Goal: Information Seeking & Learning: Learn about a topic

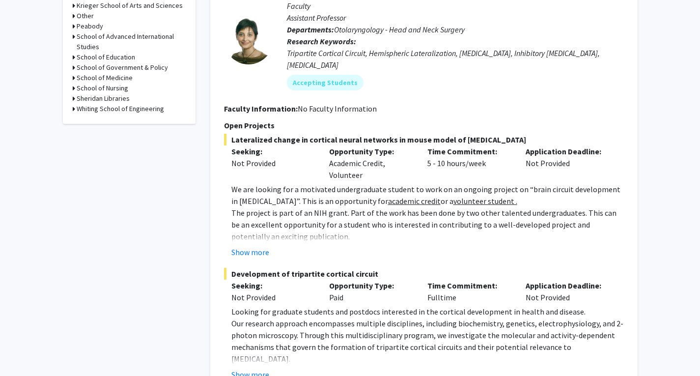
scroll to position [458, 0]
click at [262, 245] on button "Show more" at bounding box center [250, 251] width 38 height 12
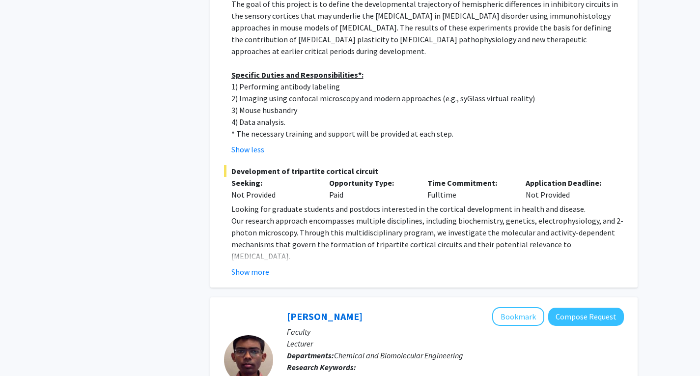
scroll to position [727, 0]
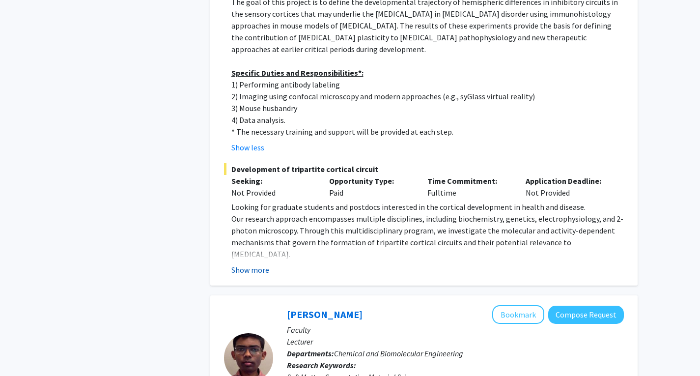
click at [252, 264] on button "Show more" at bounding box center [250, 270] width 38 height 12
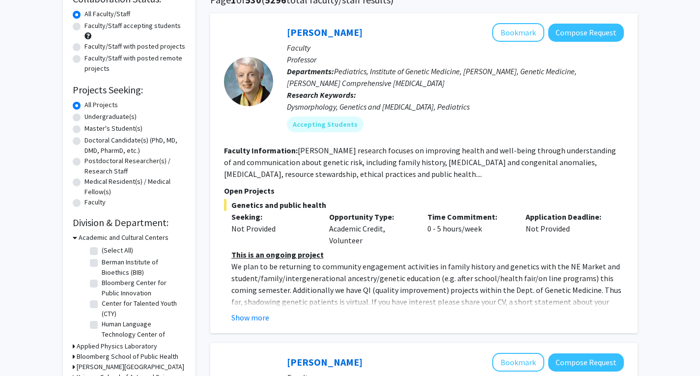
scroll to position [0, 0]
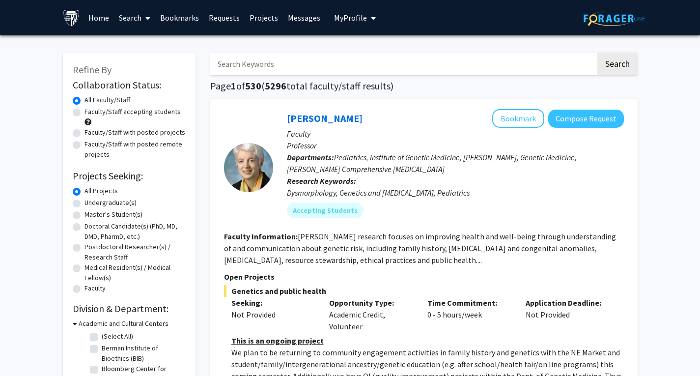
click at [106, 207] on label "Undergraduate(s)" at bounding box center [110, 202] width 52 height 10
click at [91, 204] on input "Undergraduate(s)" at bounding box center [87, 200] width 6 height 6
radio input "true"
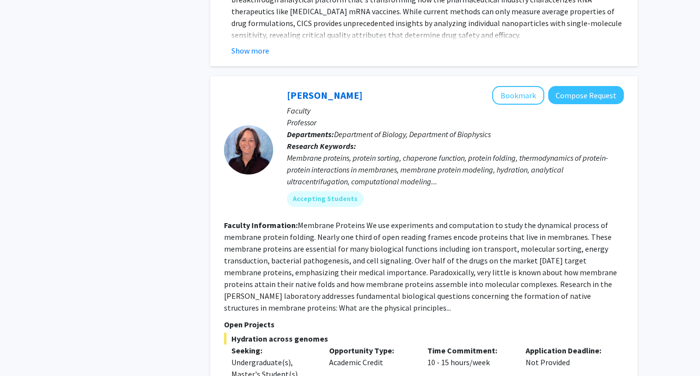
scroll to position [1892, 0]
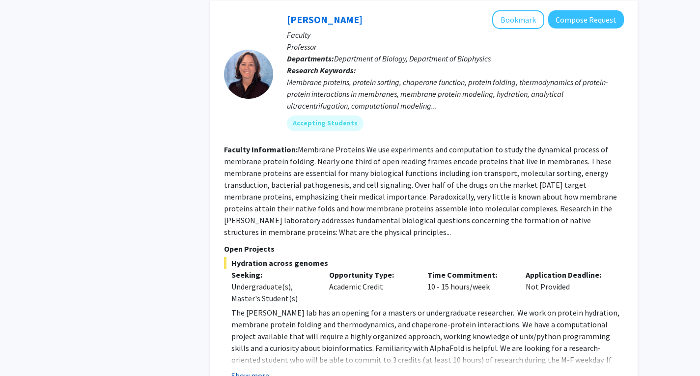
click at [250, 369] on button "Show more" at bounding box center [250, 375] width 38 height 12
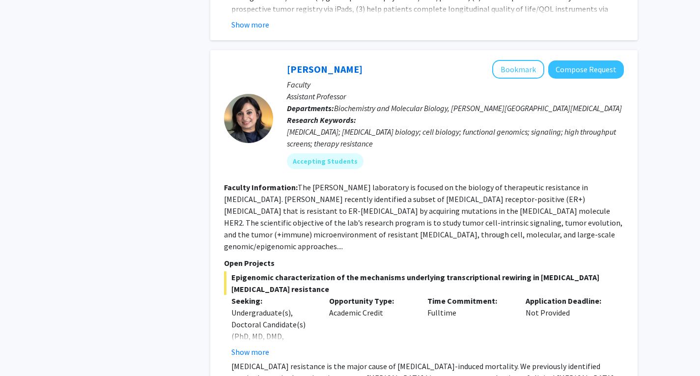
scroll to position [4299, 0]
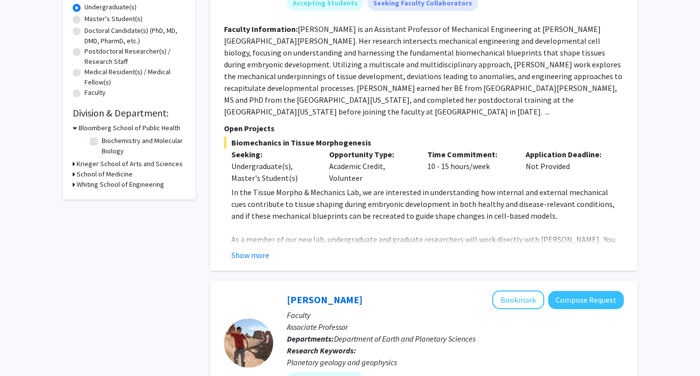
scroll to position [196, 0]
click at [253, 249] on button "Show more" at bounding box center [250, 255] width 38 height 12
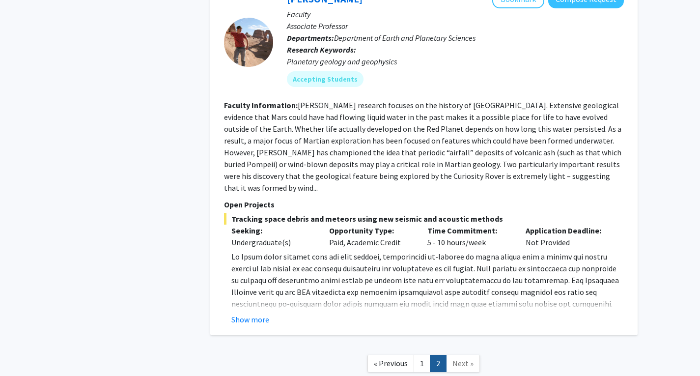
scroll to position [813, 0]
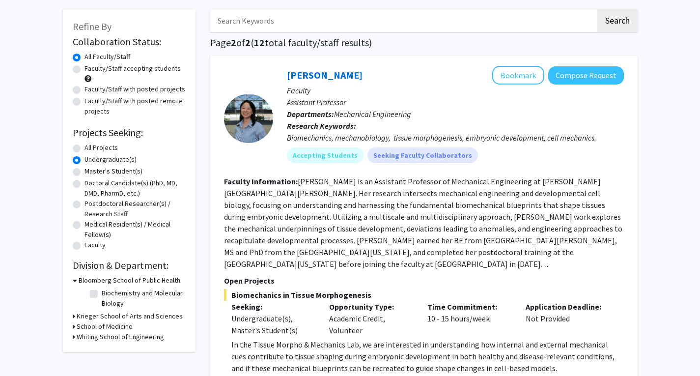
scroll to position [0, 0]
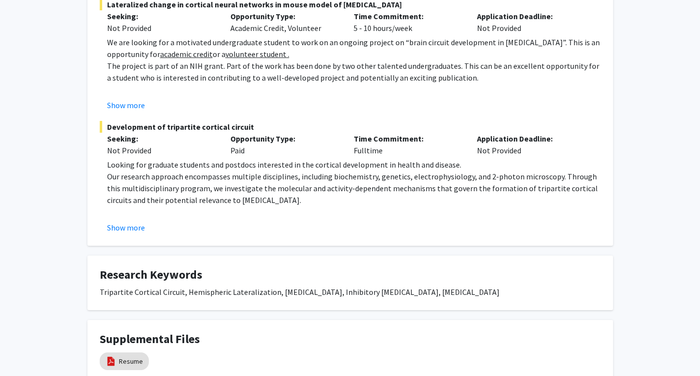
scroll to position [288, 0]
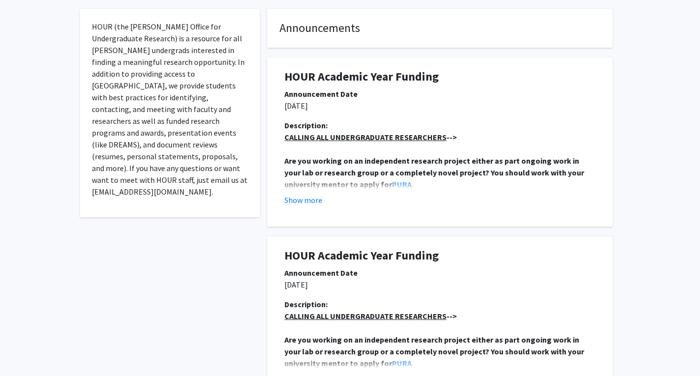
scroll to position [187, 0]
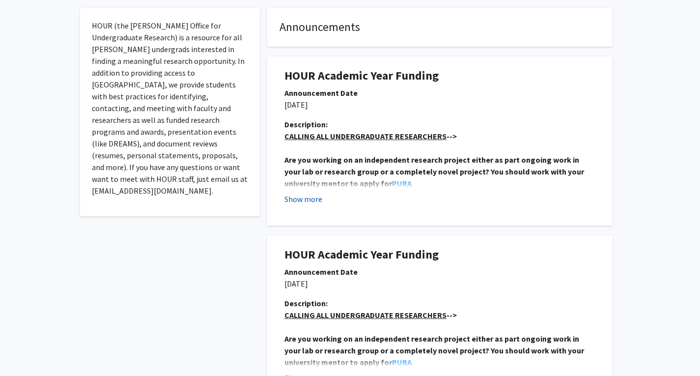
click at [307, 199] on button "Show more" at bounding box center [303, 199] width 38 height 12
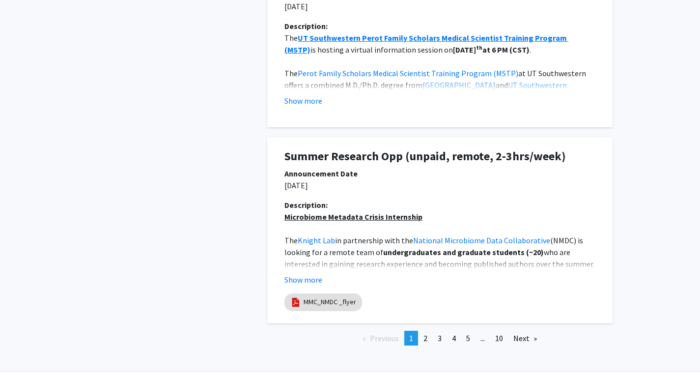
scroll to position [2110, 0]
